Goal: Task Accomplishment & Management: Complete application form

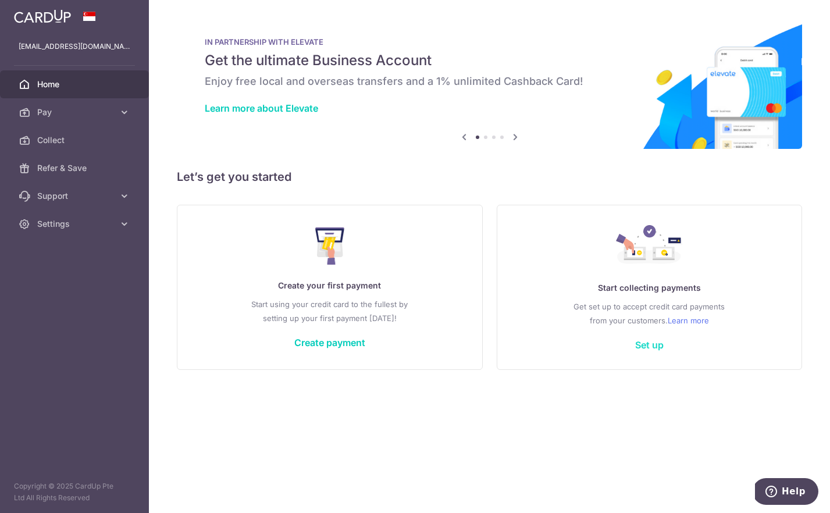
click at [652, 349] on link "Set up" at bounding box center [649, 345] width 28 height 12
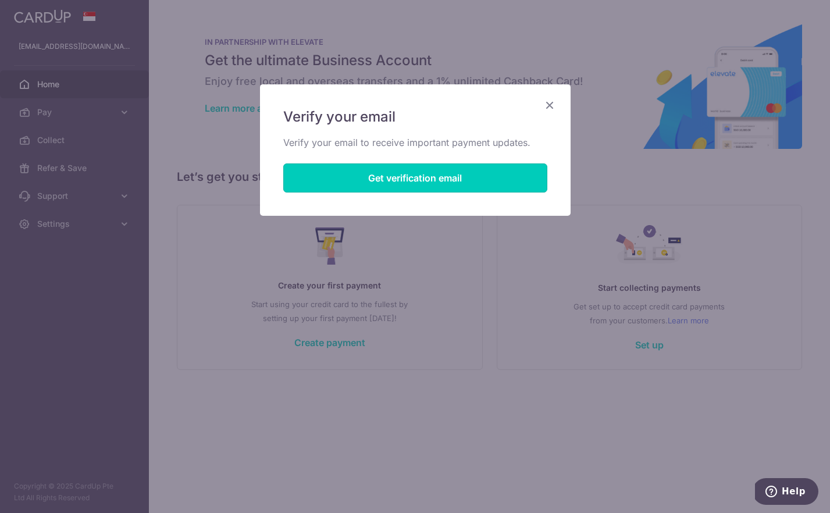
click at [406, 166] on button "Get verification email" at bounding box center [415, 177] width 264 height 29
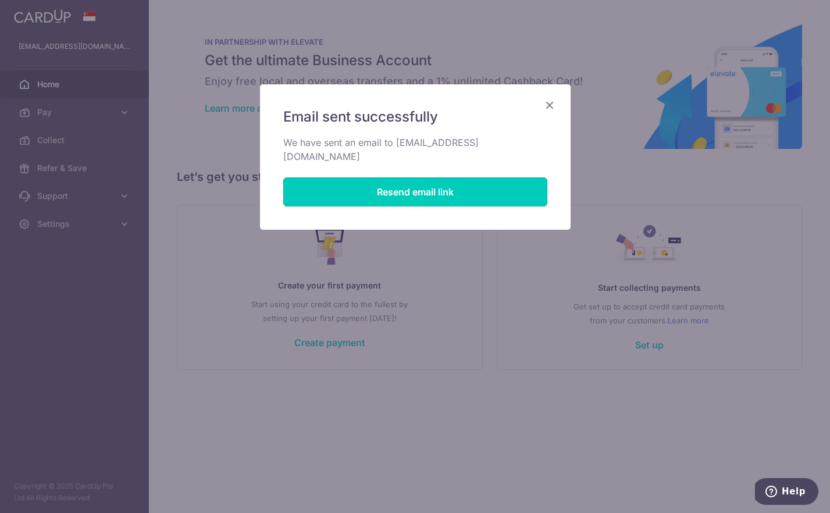
click at [408, 180] on button "Resend email link" at bounding box center [415, 191] width 264 height 29
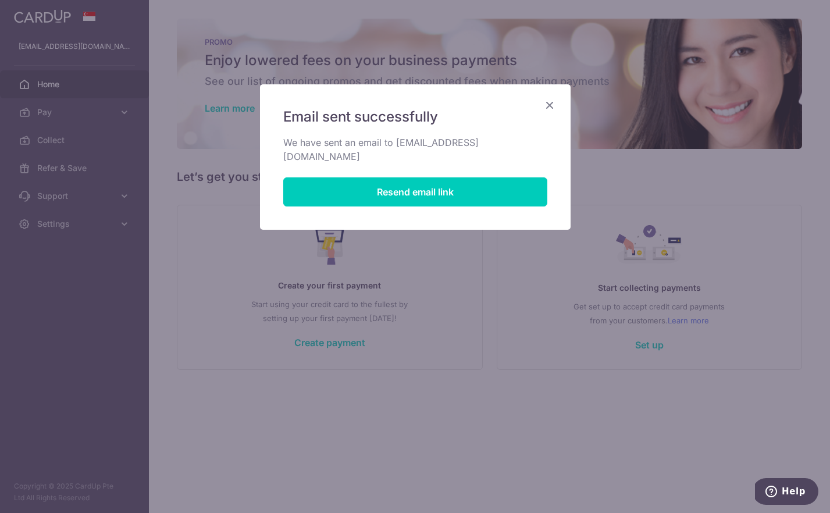
click at [551, 99] on icon "Close" at bounding box center [550, 105] width 14 height 15
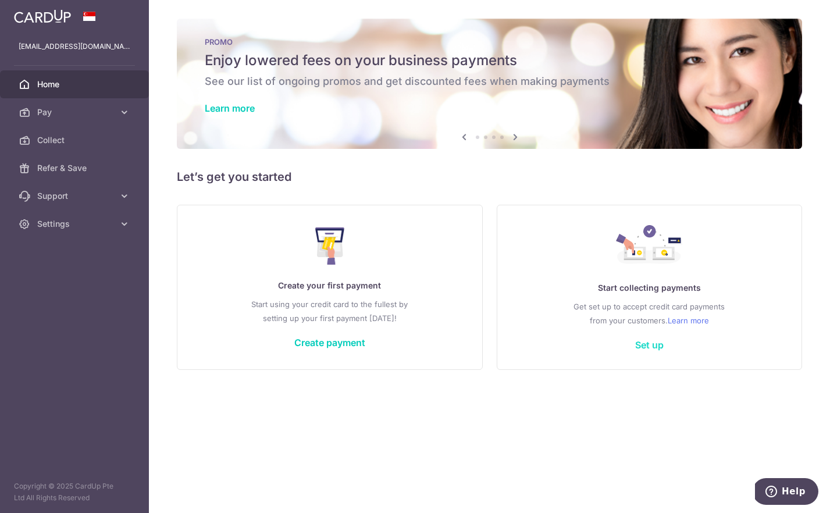
click at [647, 345] on link "Set up" at bounding box center [649, 345] width 28 height 12
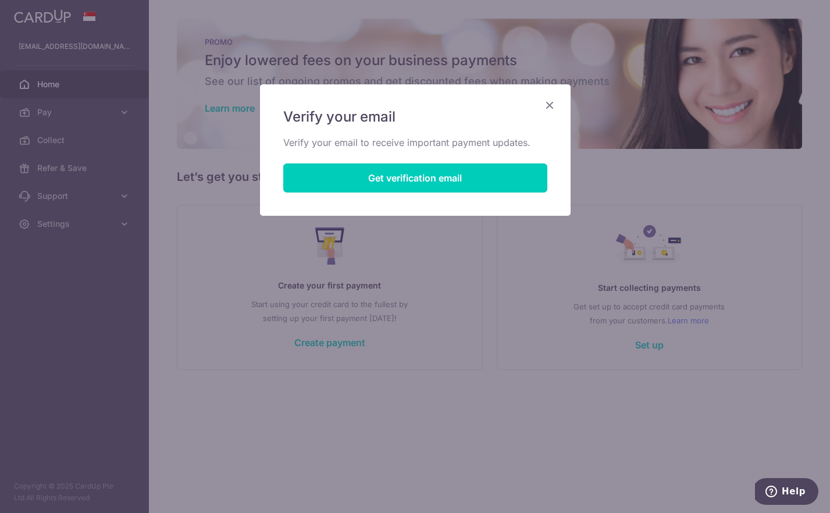
click at [545, 104] on icon "Close" at bounding box center [550, 105] width 14 height 15
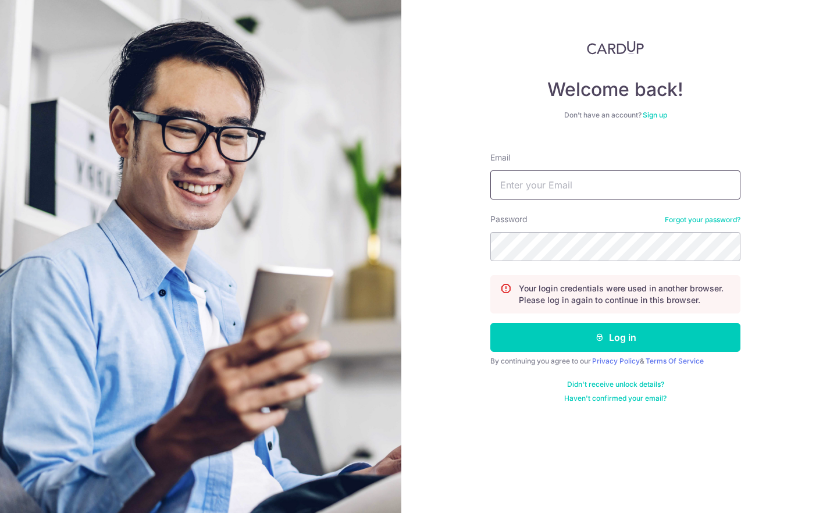
click at [638, 181] on input "Email" at bounding box center [615, 184] width 250 height 29
type input "[EMAIL_ADDRESS][DOMAIN_NAME]"
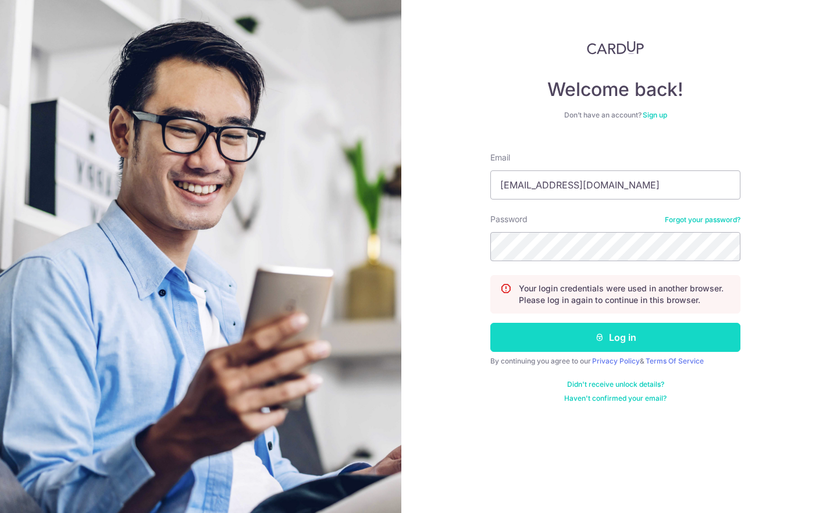
click at [616, 345] on button "Log in" at bounding box center [615, 337] width 250 height 29
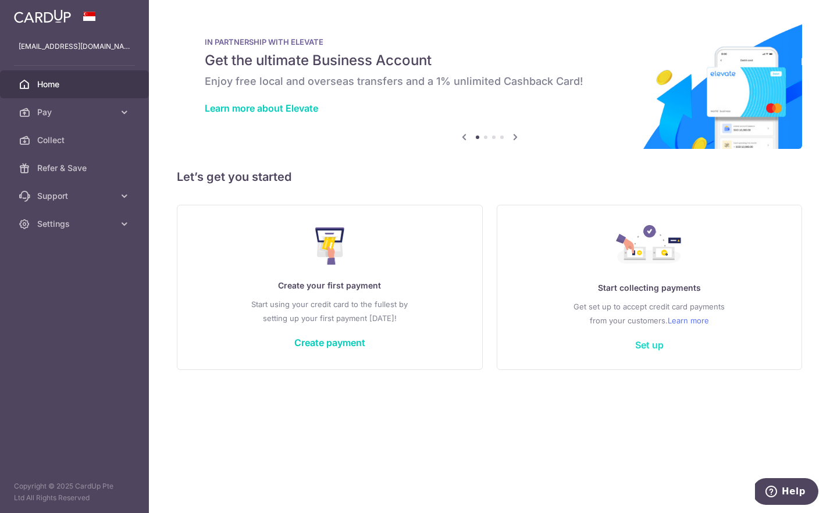
click at [650, 346] on link "Set up" at bounding box center [649, 345] width 28 height 12
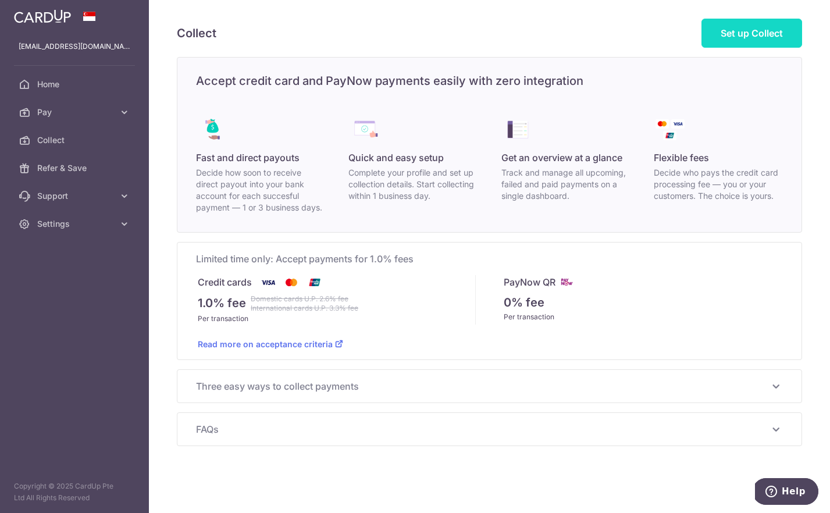
click at [747, 33] on span "Set up Collect" at bounding box center [751, 33] width 62 height 12
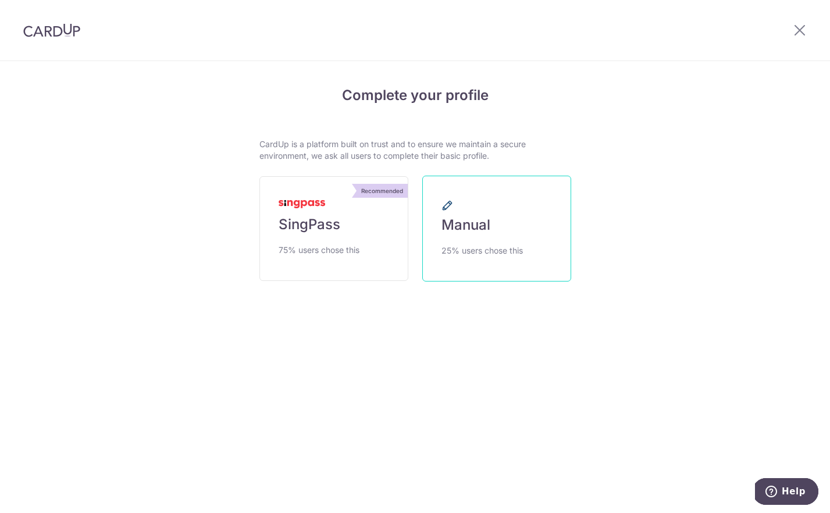
click at [502, 209] on link "Manual 25% users chose this" at bounding box center [496, 229] width 149 height 106
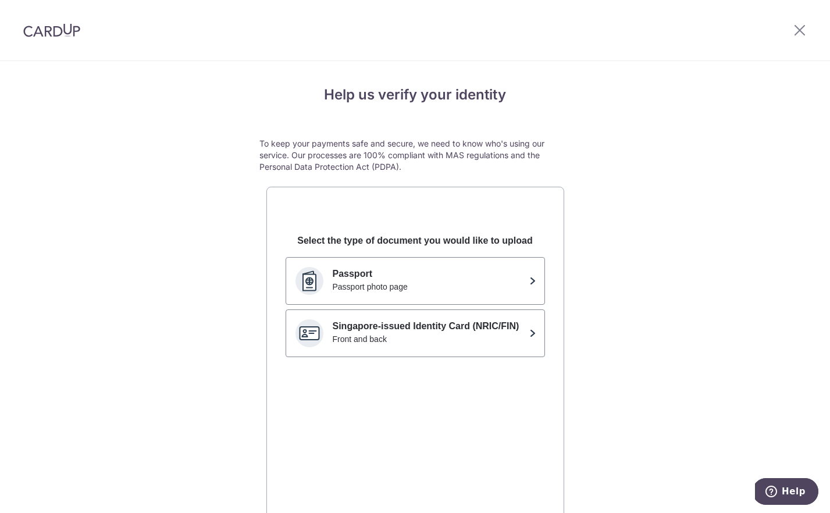
scroll to position [77, 0]
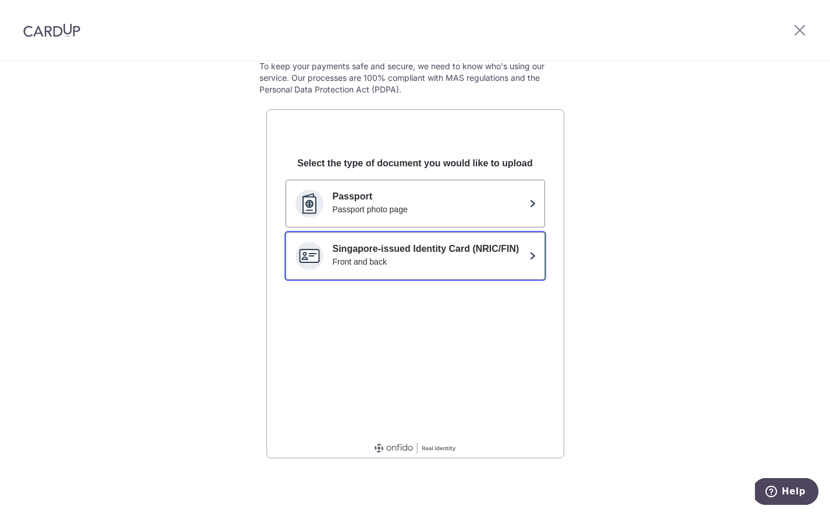
click at [469, 252] on p "Singapore-issued Identity Card (NRIC/FIN)" at bounding box center [429, 249] width 192 height 14
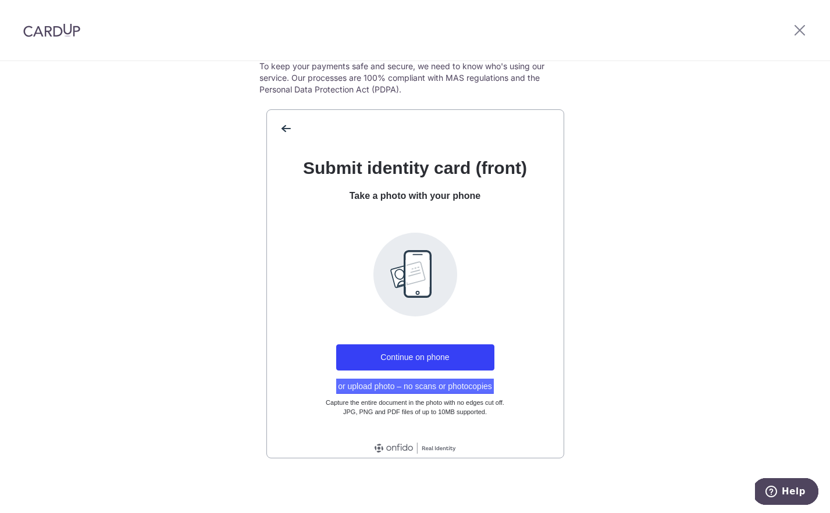
click at [416, 391] on button "or upload photo – no scans or photocopies" at bounding box center [415, 386] width 158 height 15
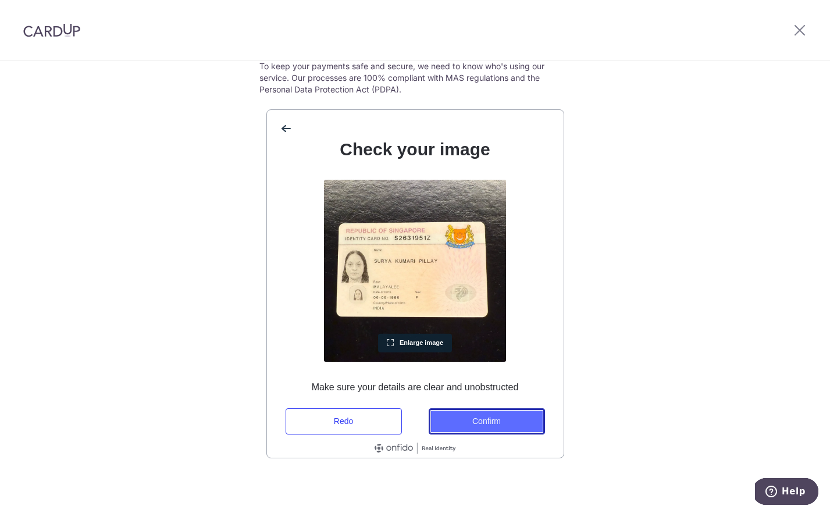
click at [492, 419] on button "Confirm" at bounding box center [487, 421] width 116 height 26
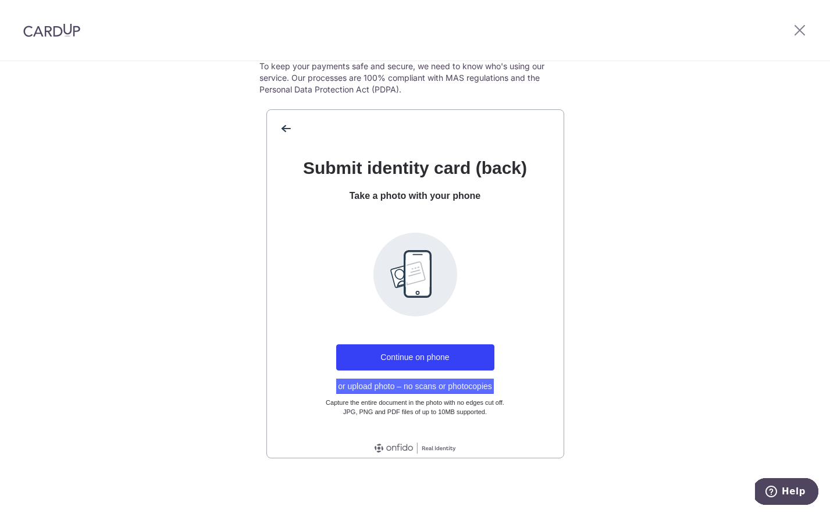
click at [444, 385] on button "or upload photo – no scans or photocopies" at bounding box center [415, 386] width 158 height 15
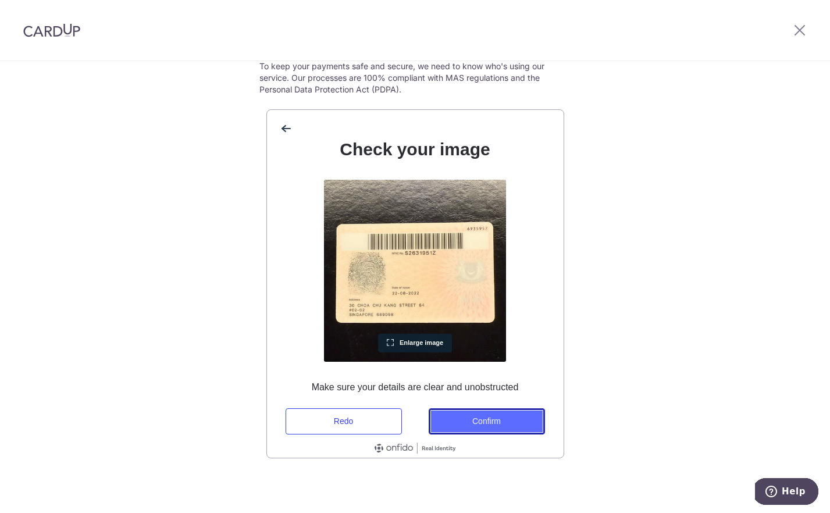
click at [475, 428] on button "Confirm" at bounding box center [487, 421] width 116 height 26
